Goal: Find specific page/section: Find specific page/section

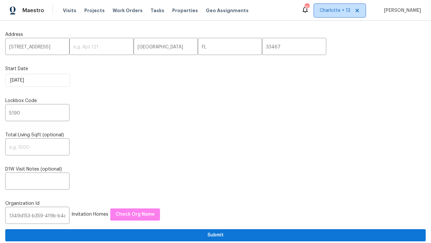
click at [360, 9] on icon at bounding box center [357, 10] width 5 height 5
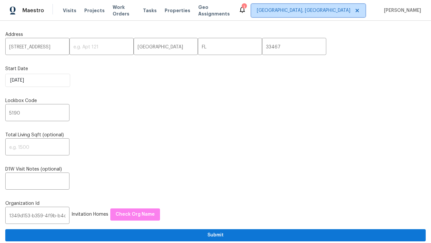
click at [343, 12] on span "[GEOGRAPHIC_DATA], [GEOGRAPHIC_DATA]" at bounding box center [304, 10] width 94 height 7
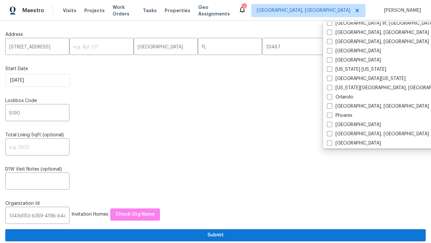
scroll to position [295, 0]
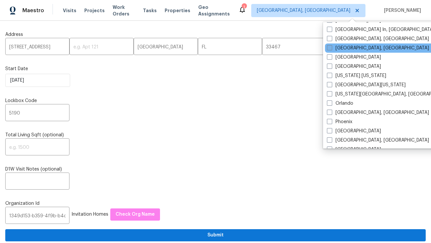
click at [344, 48] on label "[GEOGRAPHIC_DATA], [GEOGRAPHIC_DATA]" at bounding box center [378, 48] width 102 height 7
click at [331, 48] on input "[GEOGRAPHIC_DATA], [GEOGRAPHIC_DATA]" at bounding box center [329, 47] width 4 height 4
checkbox input "true"
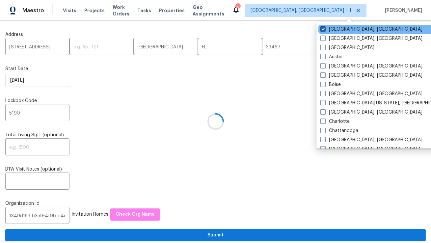
click at [339, 30] on label "[GEOGRAPHIC_DATA], [GEOGRAPHIC_DATA]" at bounding box center [371, 29] width 102 height 7
click at [325, 30] on input "[GEOGRAPHIC_DATA], [GEOGRAPHIC_DATA]" at bounding box center [322, 28] width 4 height 4
checkbox input "false"
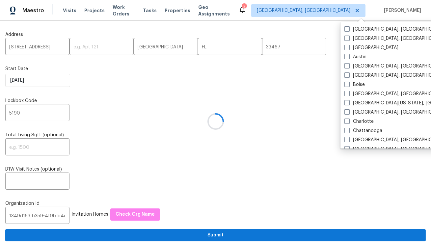
drag, startPoint x: 294, startPoint y: 94, endPoint x: 286, endPoint y: 90, distance: 8.7
click at [294, 94] on div at bounding box center [215, 121] width 431 height 243
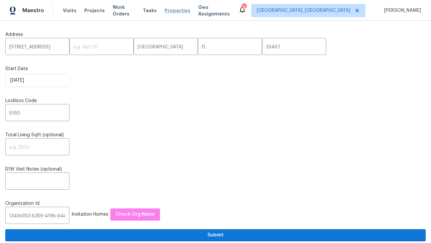
click at [177, 12] on span "Properties" at bounding box center [178, 10] width 26 height 7
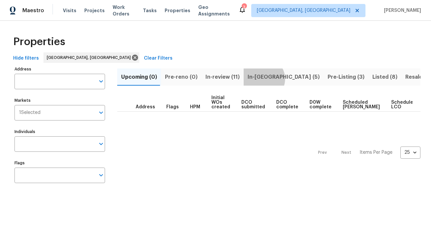
click at [259, 79] on span "In-[GEOGRAPHIC_DATA] (5)" at bounding box center [284, 76] width 72 height 9
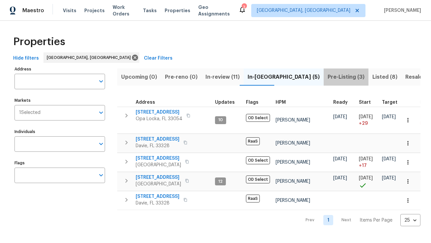
click at [328, 73] on span "Pre-Listing (3)" at bounding box center [346, 76] width 37 height 9
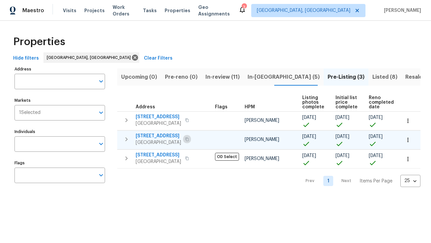
click at [189, 139] on icon "button" at bounding box center [187, 139] width 4 height 4
click at [372, 77] on span "Listed (8)" at bounding box center [384, 76] width 25 height 9
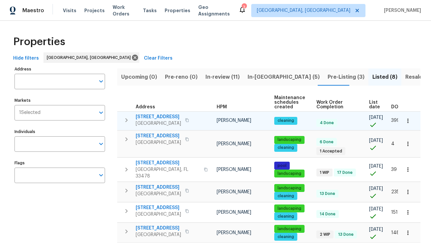
scroll to position [0, 35]
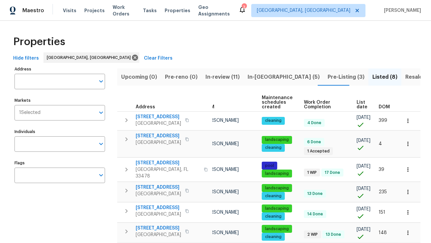
click at [359, 105] on span "List date" at bounding box center [362, 104] width 11 height 9
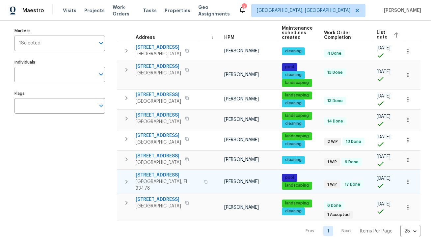
scroll to position [0, 13]
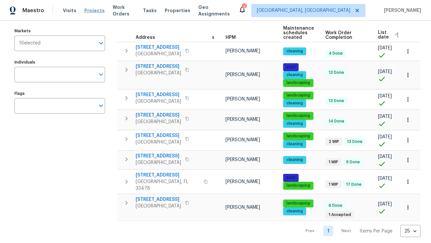
click at [96, 9] on span "Projects" at bounding box center [94, 10] width 20 height 7
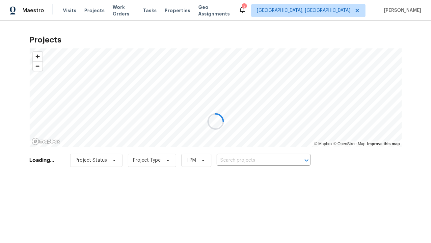
click at [276, 161] on div at bounding box center [215, 121] width 431 height 243
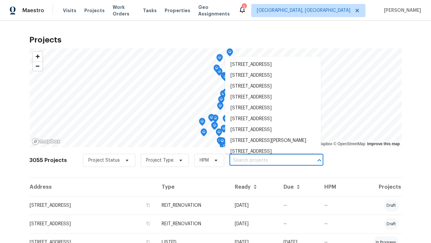
click at [276, 161] on input "text" at bounding box center [267, 160] width 75 height 10
paste input "[STREET_ADDRESS]"
type input "[STREET_ADDRESS]"
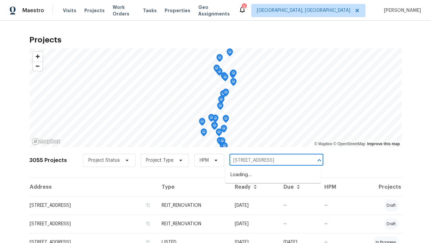
scroll to position [0, 18]
click at [265, 178] on li "[STREET_ADDRESS]" at bounding box center [273, 175] width 96 height 11
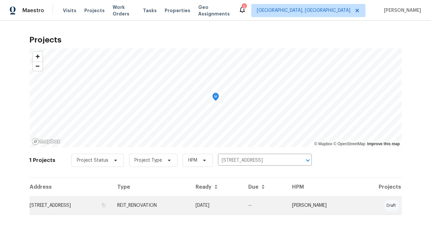
click at [78, 206] on td "[STREET_ADDRESS]" at bounding box center [71, 205] width 83 height 18
